Goal: Navigation & Orientation: Find specific page/section

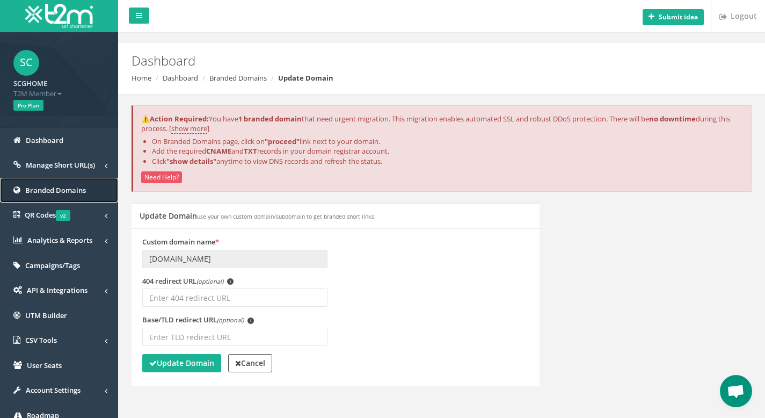
click at [42, 192] on span "Branded Domains" at bounding box center [55, 190] width 61 height 10
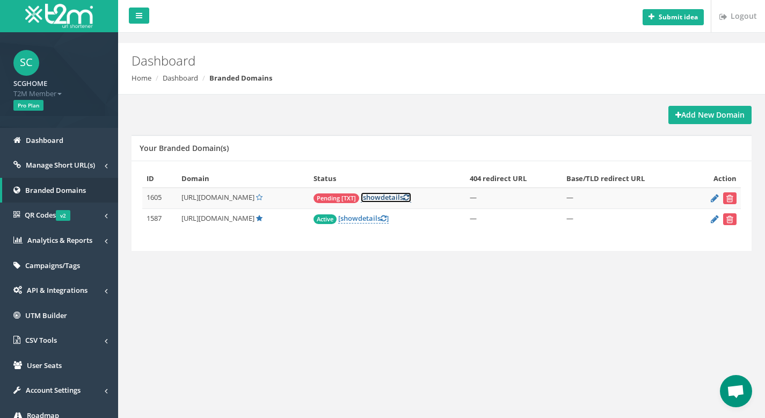
click at [400, 199] on link "[ show details ]" at bounding box center [386, 197] width 50 height 10
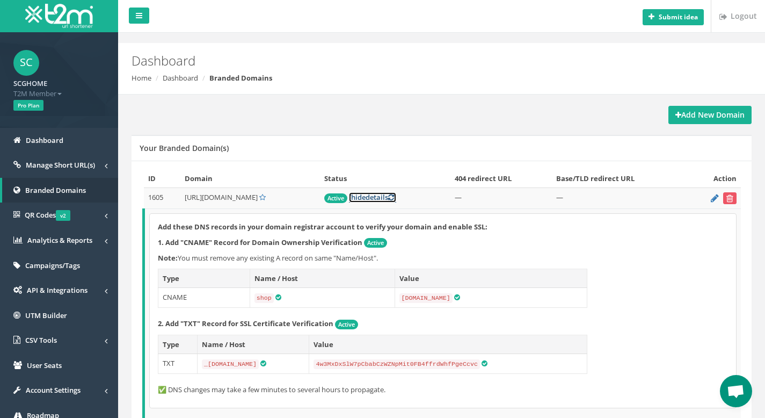
scroll to position [74, 0]
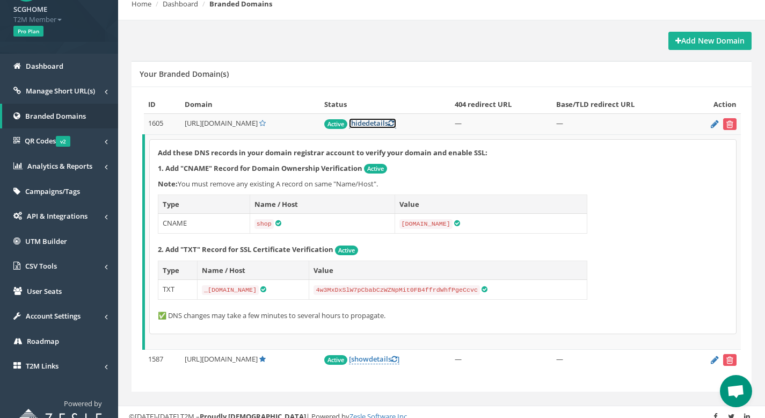
click at [387, 126] on link "[ hide details ]" at bounding box center [372, 123] width 47 height 10
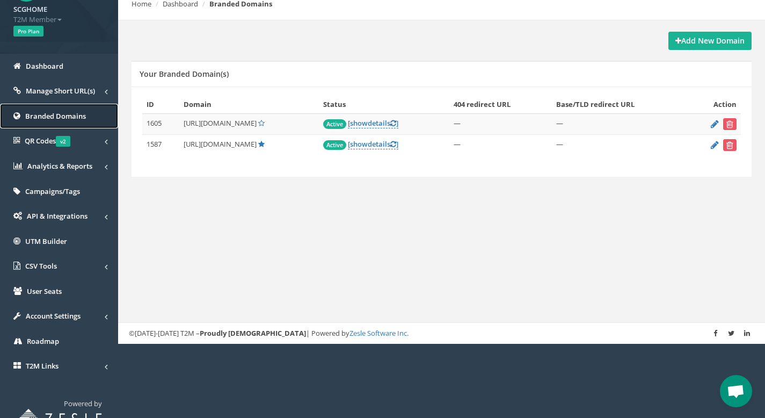
click at [49, 118] on span "Branded Domains" at bounding box center [55, 116] width 61 height 10
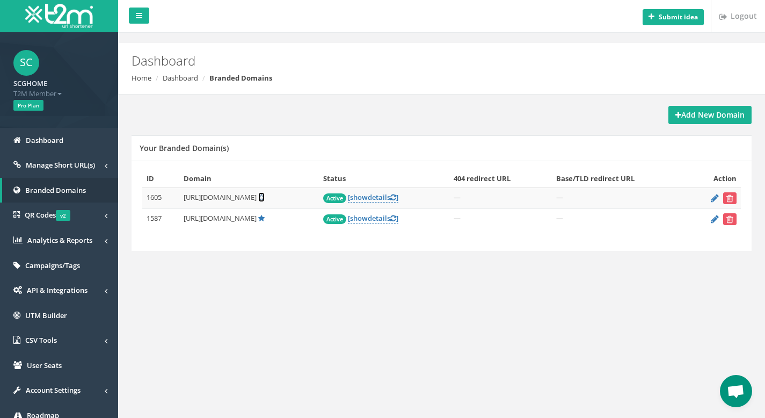
click at [265, 198] on icon at bounding box center [261, 197] width 6 height 7
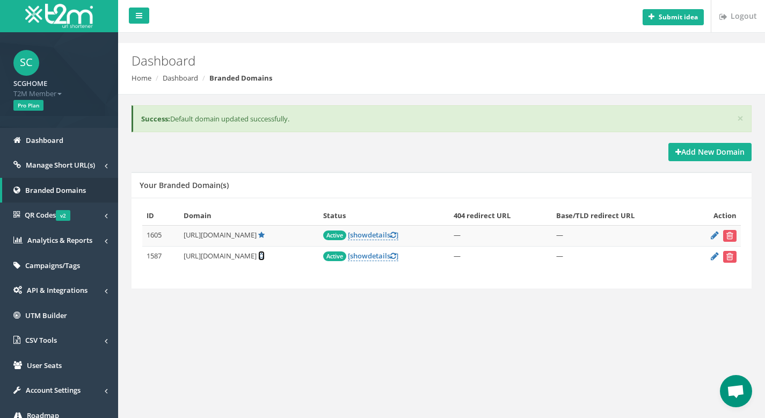
click at [265, 256] on icon at bounding box center [261, 255] width 6 height 7
click at [713, 235] on icon at bounding box center [715, 234] width 8 height 7
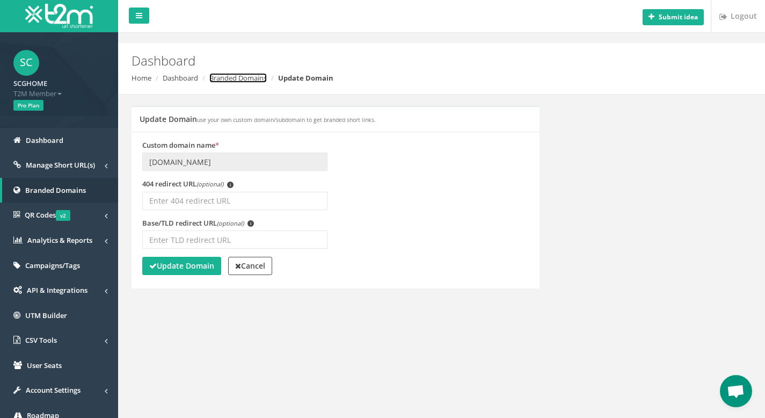
click at [256, 76] on link "Branded Domains" at bounding box center [237, 78] width 57 height 10
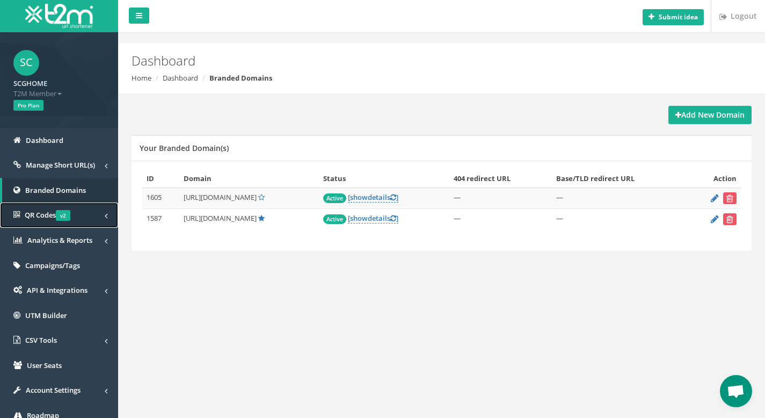
click at [58, 215] on span "QR Codes v2" at bounding box center [48, 215] width 46 height 10
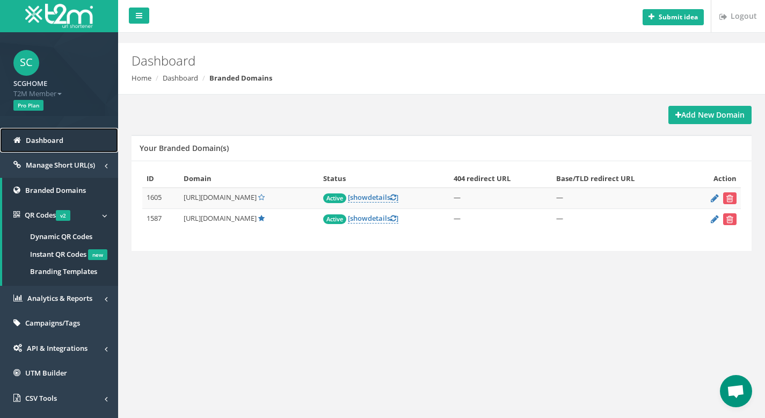
click at [60, 142] on span "Dashboard" at bounding box center [45, 140] width 38 height 10
